Goal: Find specific page/section: Find specific page/section

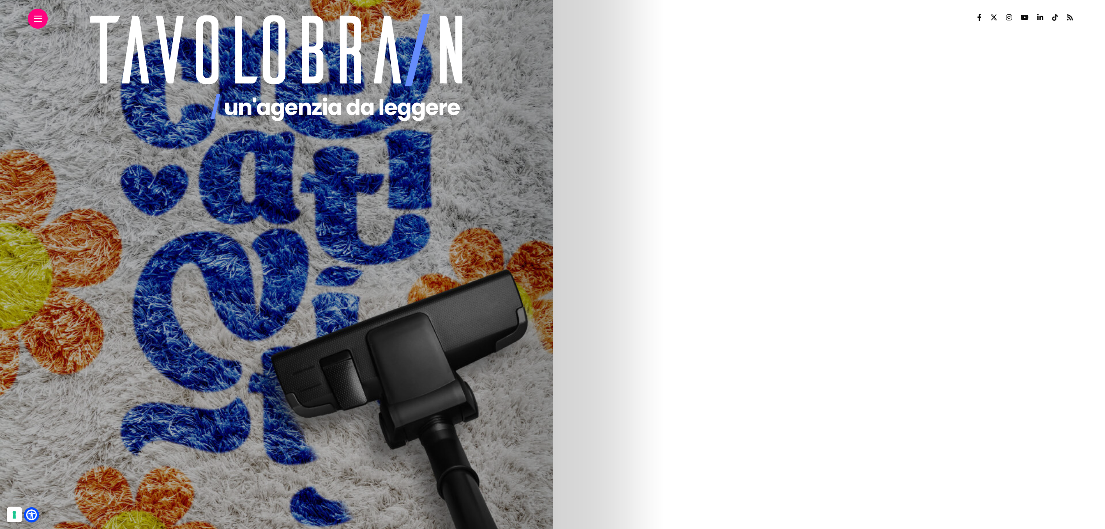
click at [33, 27] on div at bounding box center [38, 19] width 20 height 20
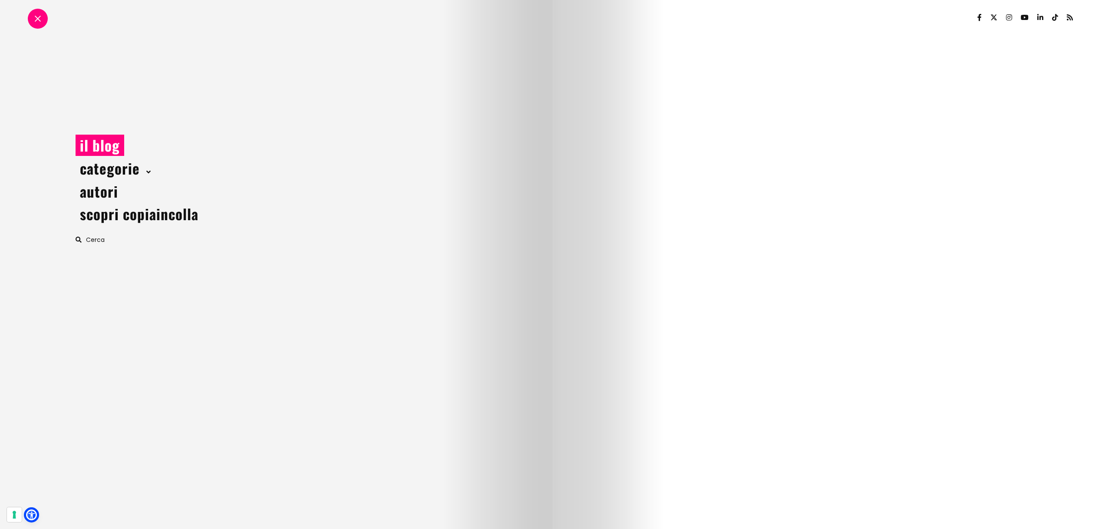
click at [35, 20] on span at bounding box center [38, 19] width 6 height 6
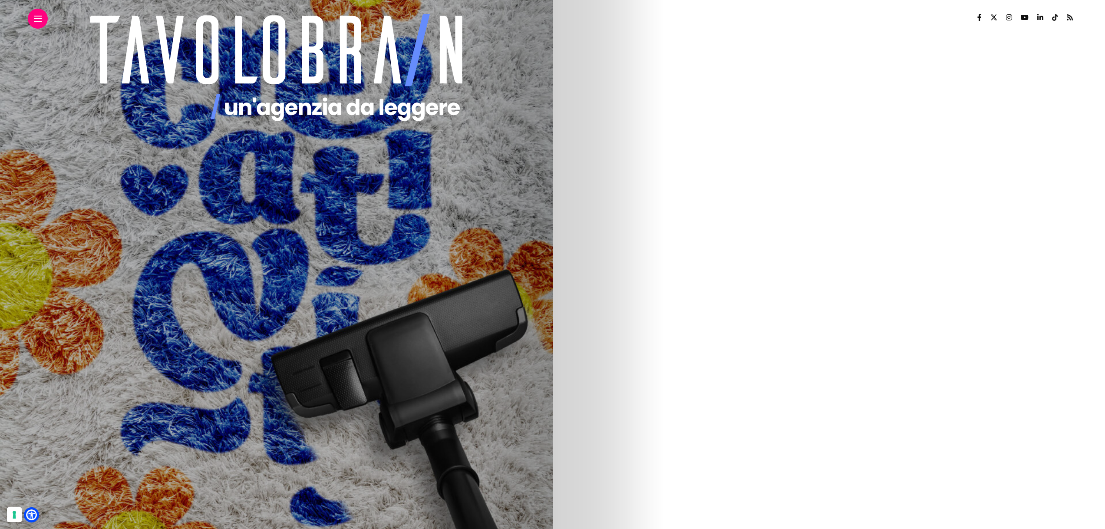
click at [35, 20] on link at bounding box center [38, 19] width 8 height 6
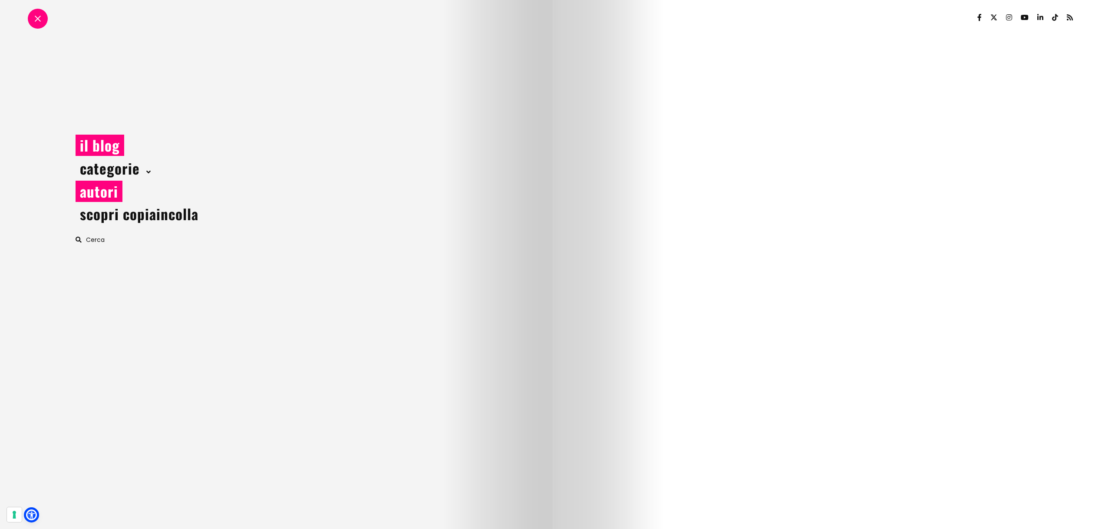
click at [97, 194] on link "autori" at bounding box center [99, 191] width 47 height 21
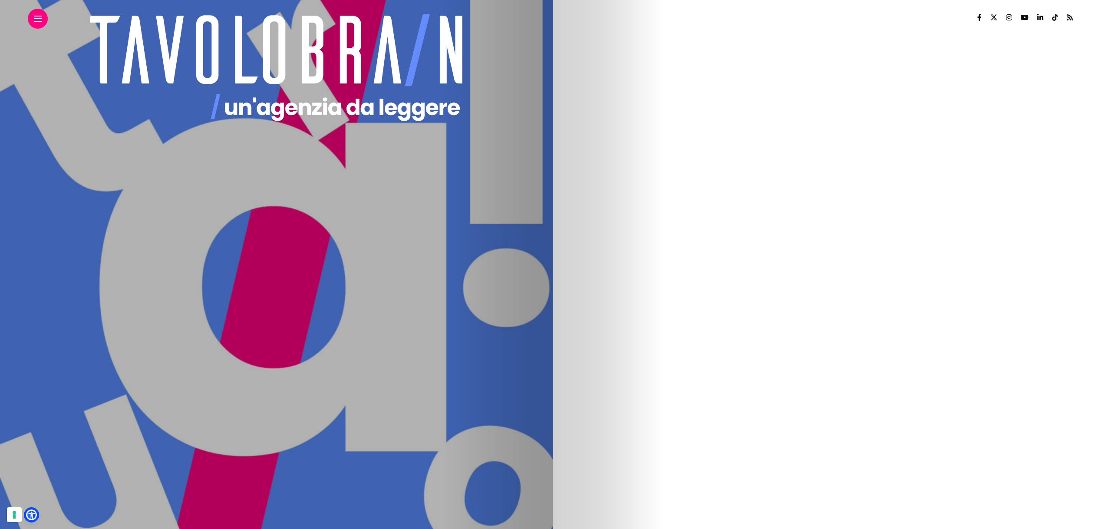
click at [478, 217] on img at bounding box center [380, 240] width 195 height 195
